Goal: Task Accomplishment & Management: Manage account settings

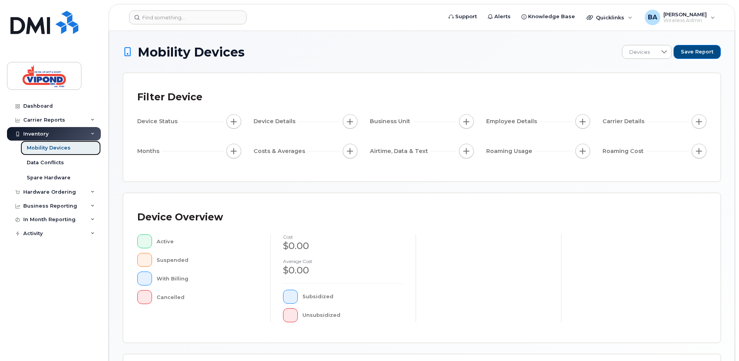
click at [57, 145] on div "Mobility Devices" at bounding box center [49, 148] width 44 height 7
click at [50, 147] on div "Mobility Devices" at bounding box center [49, 148] width 44 height 7
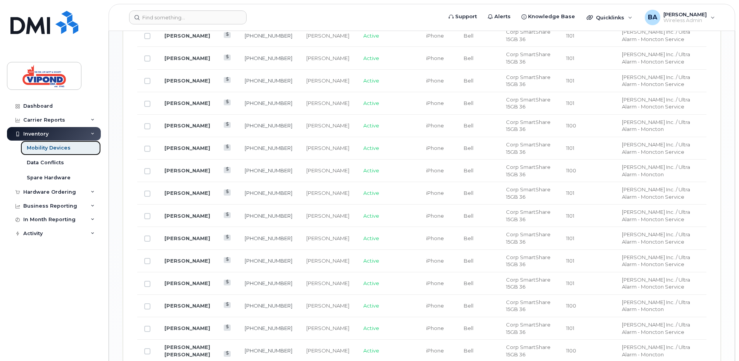
scroll to position [736, 0]
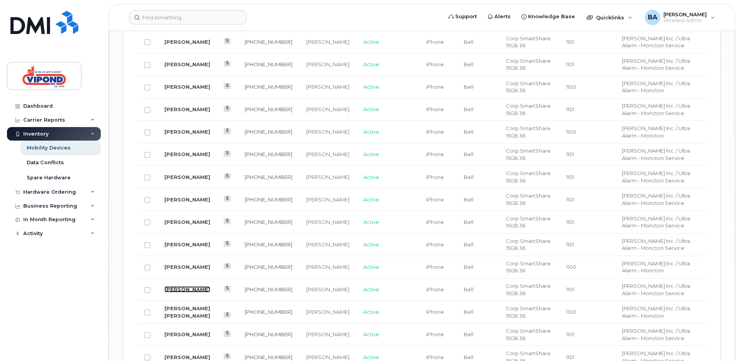
click at [194, 288] on link "[PERSON_NAME]" at bounding box center [187, 289] width 46 height 6
click at [144, 289] on td at bounding box center [147, 290] width 20 height 22
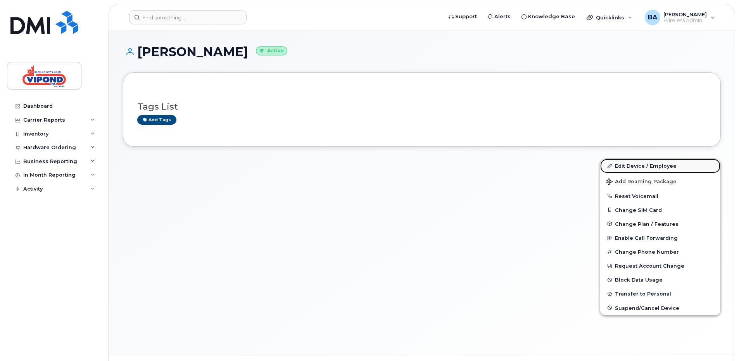
click at [625, 166] on link "Edit Device / Employee" at bounding box center [660, 166] width 120 height 14
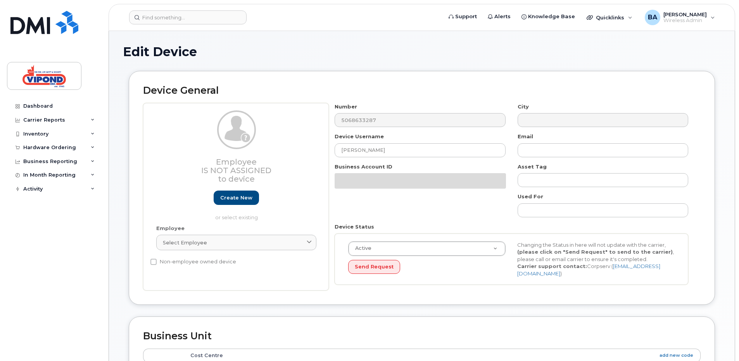
select select "378474"
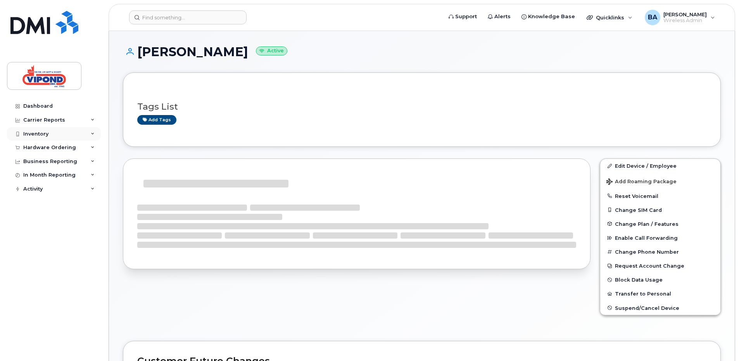
click at [44, 133] on div "Inventory" at bounding box center [35, 134] width 25 height 6
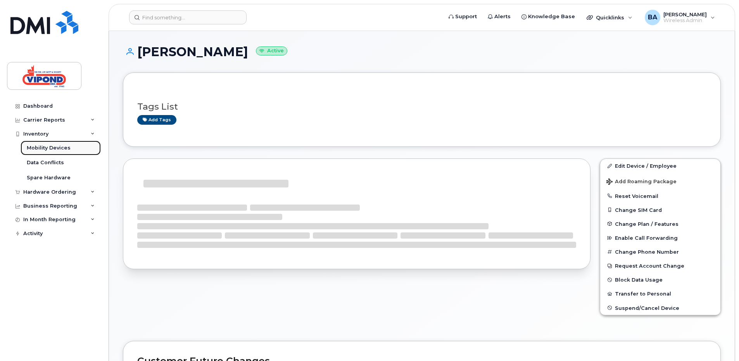
drag, startPoint x: 52, startPoint y: 145, endPoint x: 52, endPoint y: 150, distance: 5.4
click at [52, 145] on div "Mobility Devices" at bounding box center [49, 148] width 44 height 7
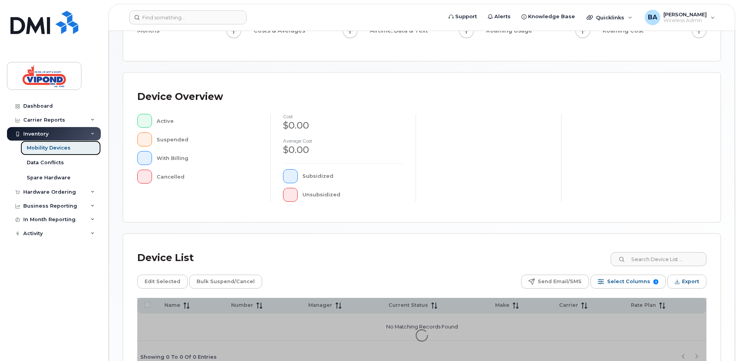
scroll to position [186, 0]
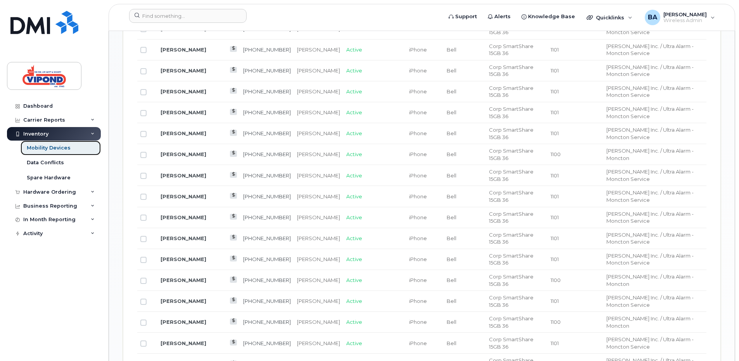
scroll to position [555, 0]
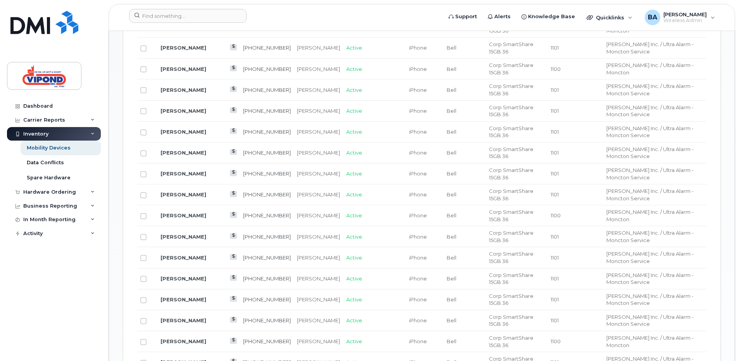
scroll to position [517, 0]
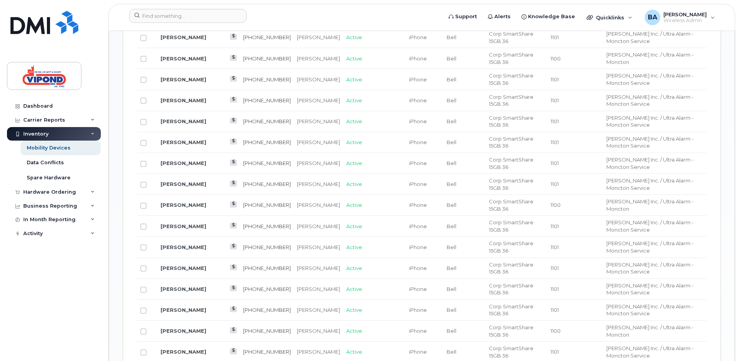
checkbox input "false"
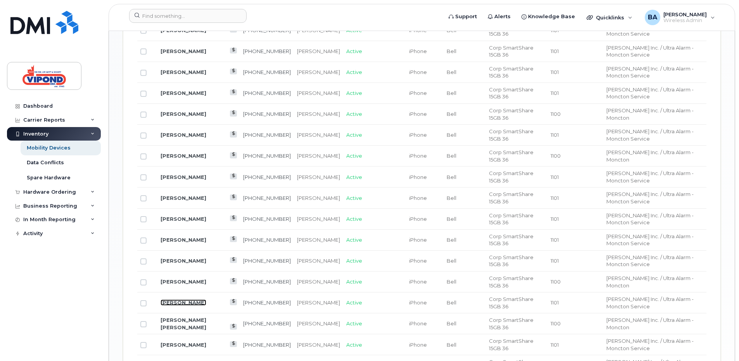
scroll to position [749, 0]
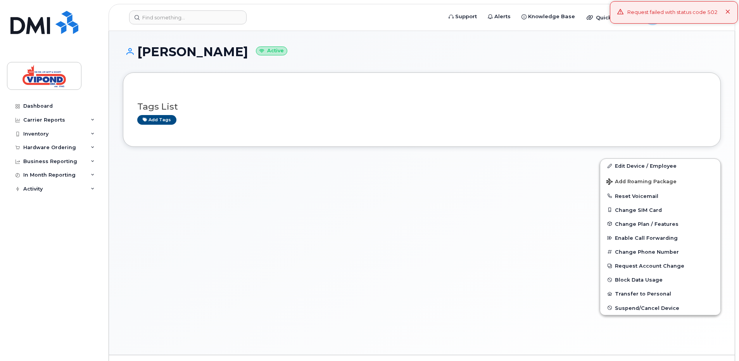
click at [727, 11] on icon at bounding box center [727, 12] width 5 height 5
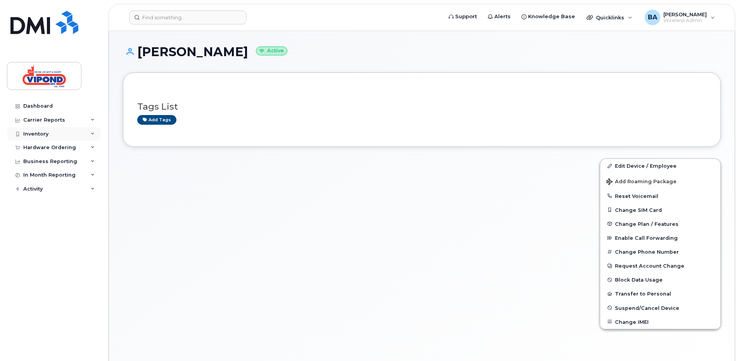
click at [31, 132] on div "Inventory" at bounding box center [35, 134] width 25 height 6
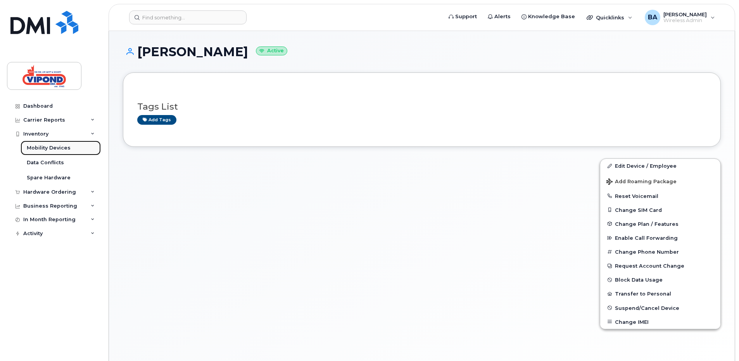
click at [35, 143] on link "Mobility Devices" at bounding box center [61, 148] width 80 height 15
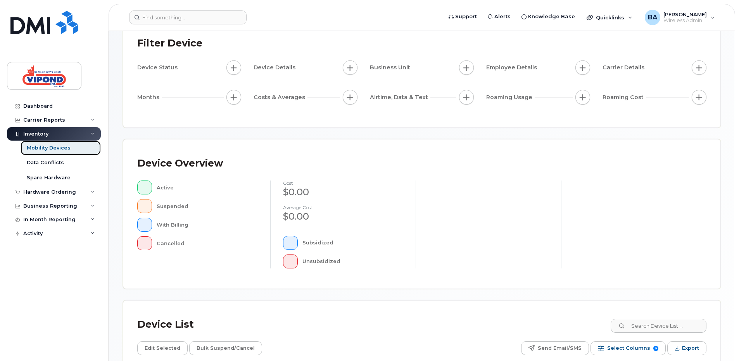
scroll to position [186, 0]
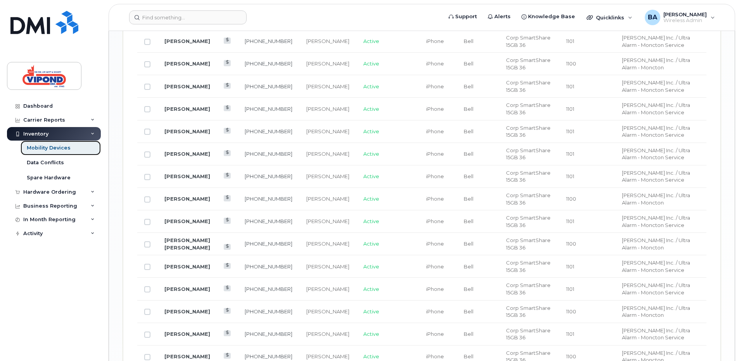
scroll to position [822, 0]
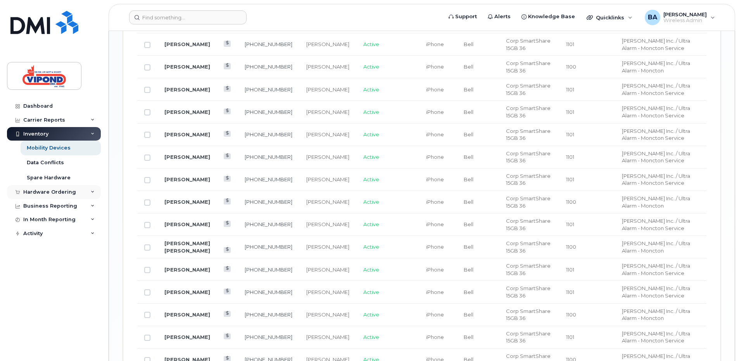
click at [39, 190] on div "Hardware Ordering" at bounding box center [49, 192] width 53 height 6
click at [42, 207] on div "Overview" at bounding box center [39, 206] width 25 height 7
click at [69, 205] on link "Overview" at bounding box center [61, 206] width 80 height 15
click at [41, 206] on div "Overview" at bounding box center [39, 206] width 25 height 7
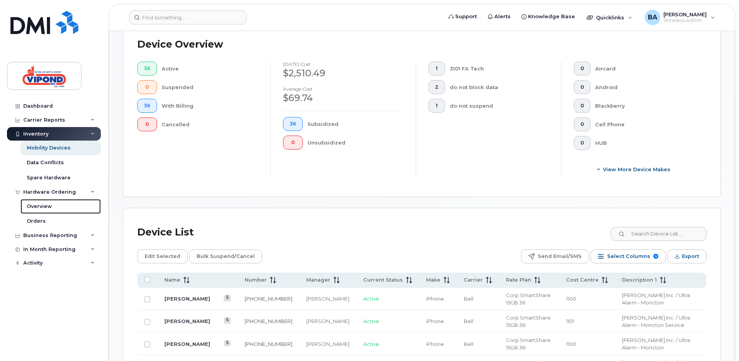
scroll to position [233, 0]
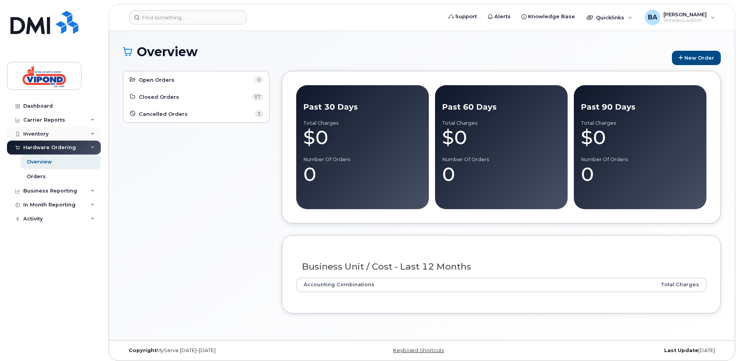
click at [34, 131] on div "Inventory" at bounding box center [35, 134] width 25 height 6
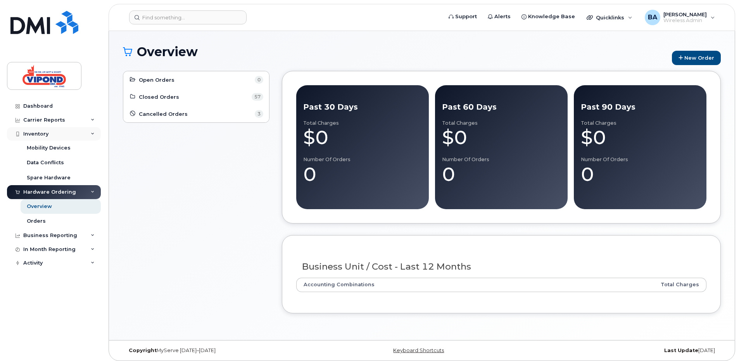
click at [37, 134] on div "Inventory" at bounding box center [35, 134] width 25 height 6
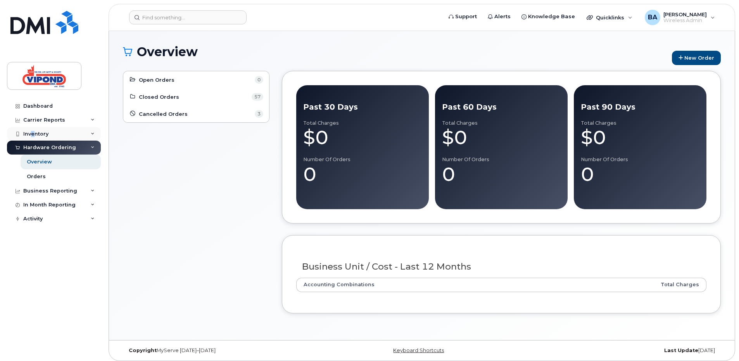
click at [33, 132] on div "Inventory" at bounding box center [35, 134] width 25 height 6
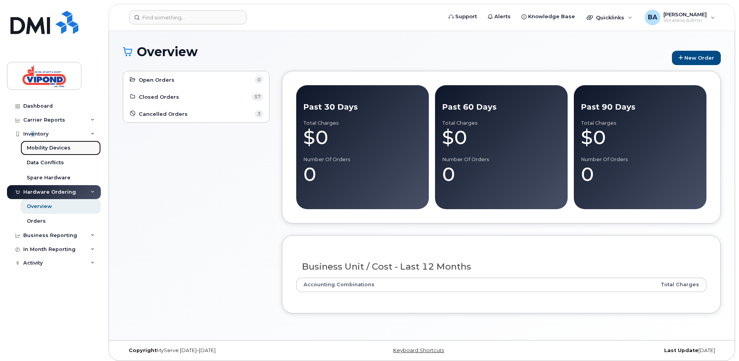
click at [52, 147] on div "Mobility Devices" at bounding box center [49, 148] width 44 height 7
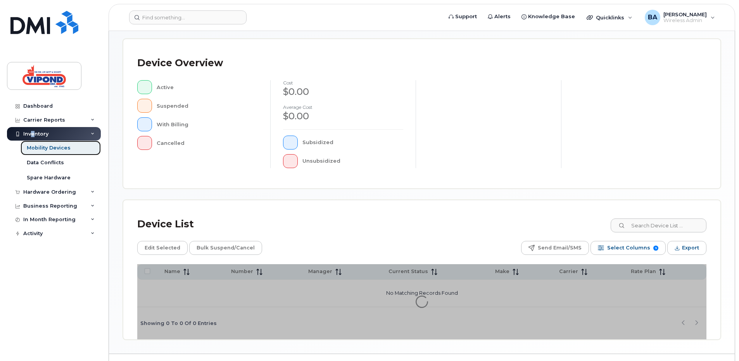
scroll to position [172, 0]
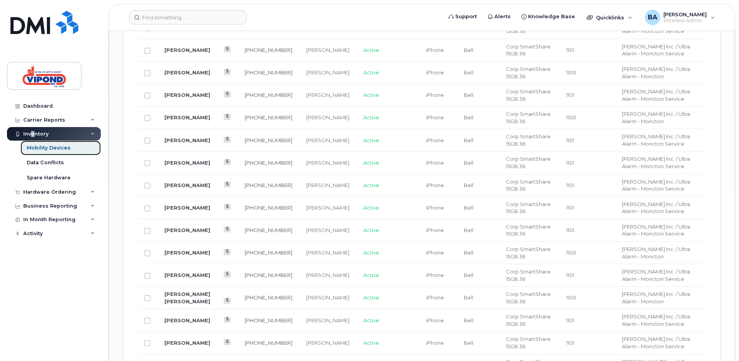
scroll to position [769, 0]
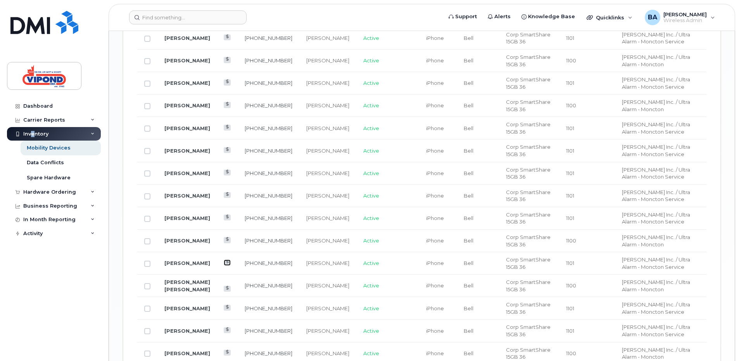
click at [225, 262] on icon at bounding box center [227, 262] width 4 height 4
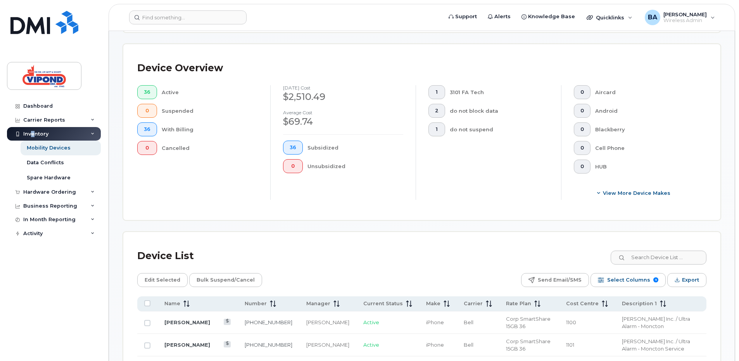
scroll to position [0, 0]
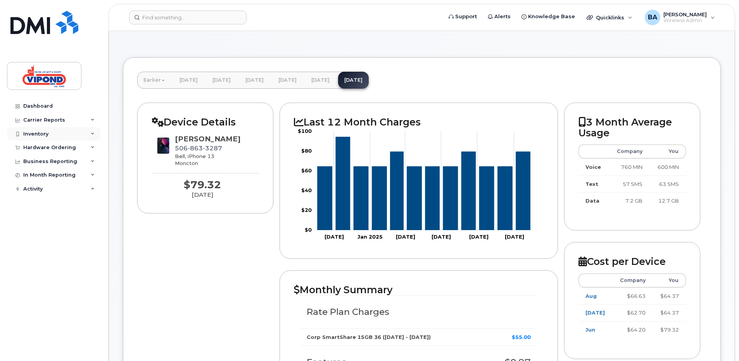
click at [38, 132] on div "Inventory" at bounding box center [35, 134] width 25 height 6
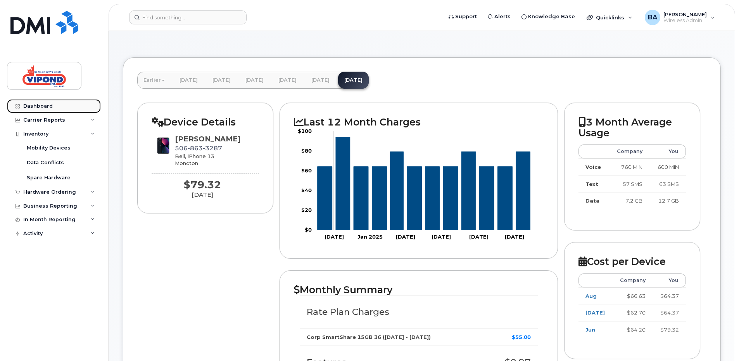
drag, startPoint x: 38, startPoint y: 107, endPoint x: 33, endPoint y: 110, distance: 5.5
click at [38, 107] on div "Dashboard" at bounding box center [37, 106] width 29 height 6
